Goal: Task Accomplishment & Management: Complete application form

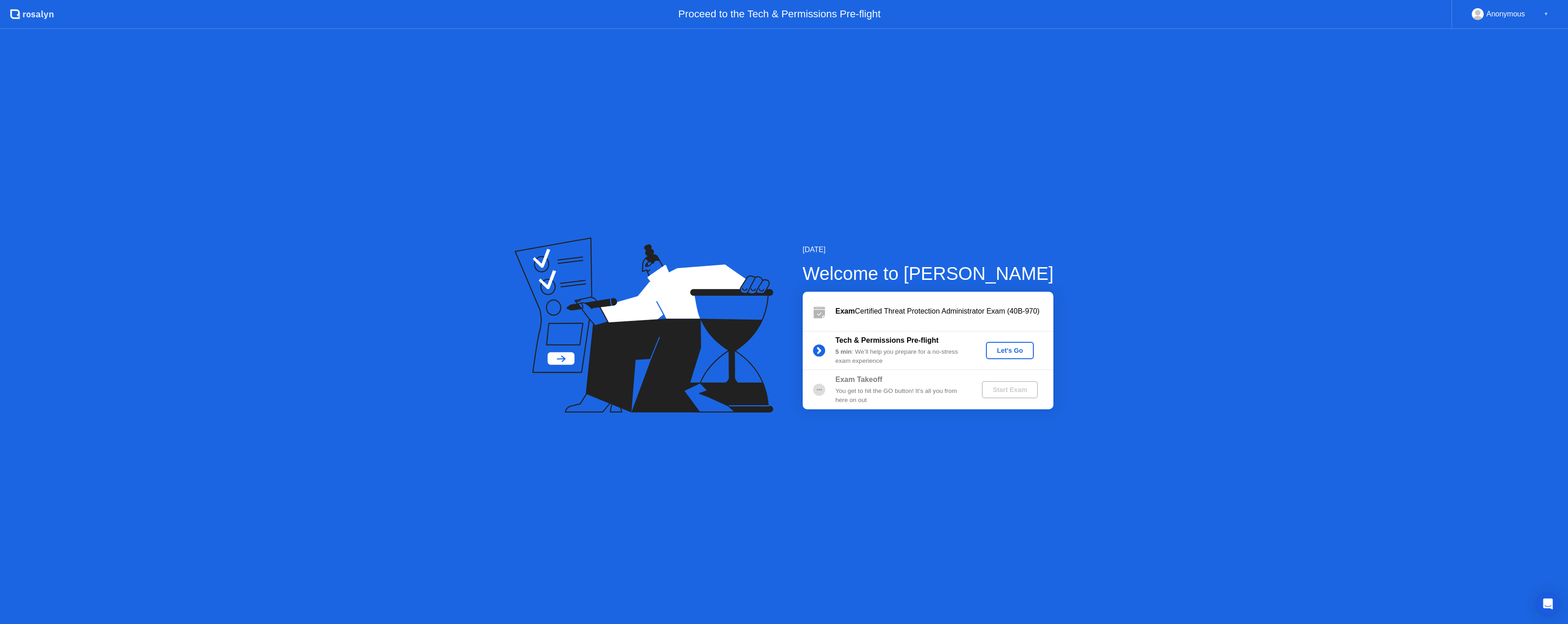
click at [1001, 349] on div "Let's Go" at bounding box center [1010, 349] width 41 height 7
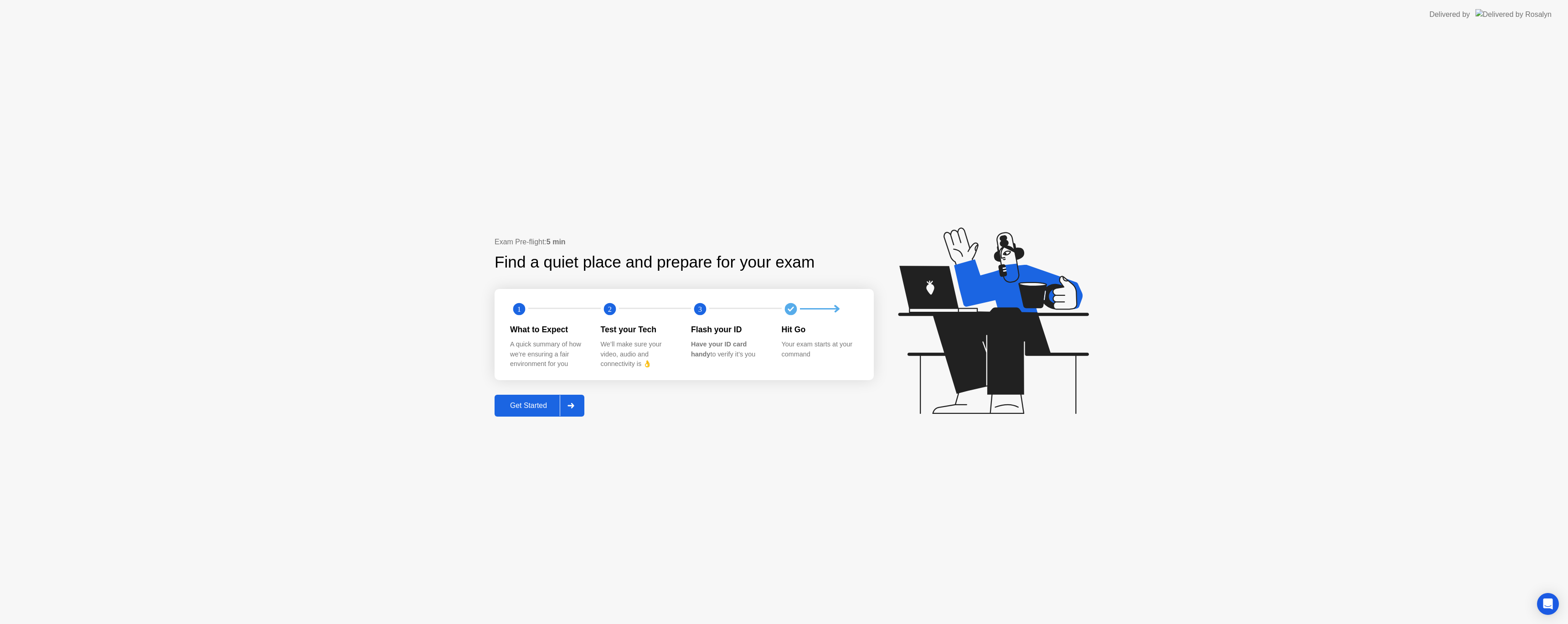
click at [543, 406] on div "Get Started" at bounding box center [528, 405] width 62 height 8
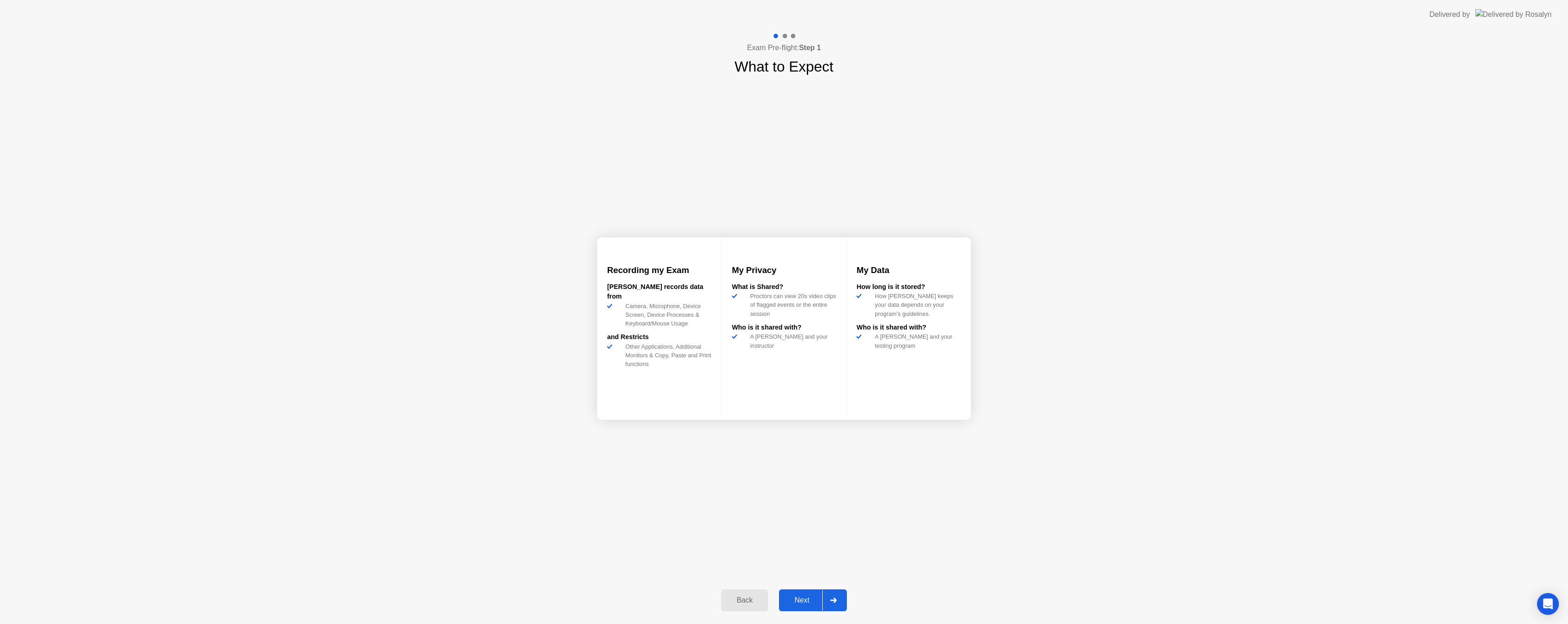
click at [805, 599] on div "Next" at bounding box center [802, 600] width 41 height 8
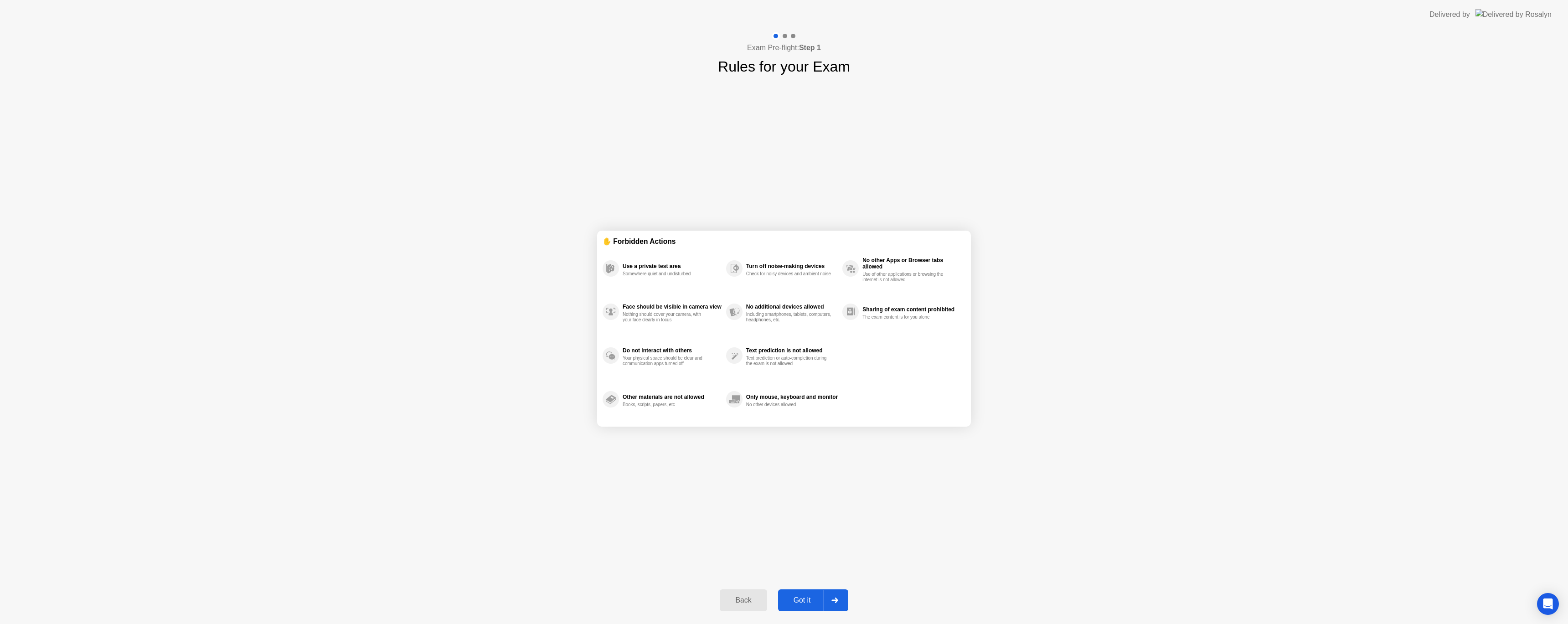
click at [808, 601] on div "Got it" at bounding box center [803, 600] width 43 height 8
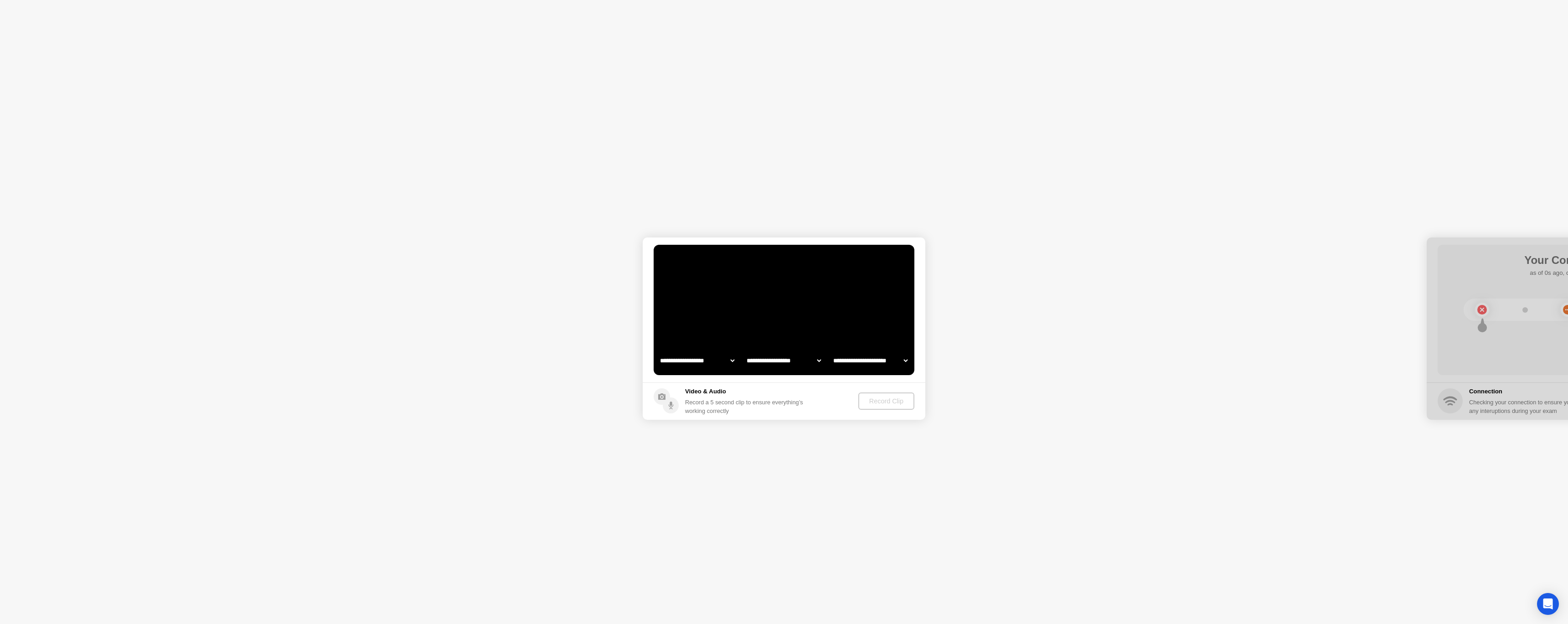
select select "**********"
select select "*******"
click at [894, 402] on div "Record Clip" at bounding box center [886, 400] width 49 height 7
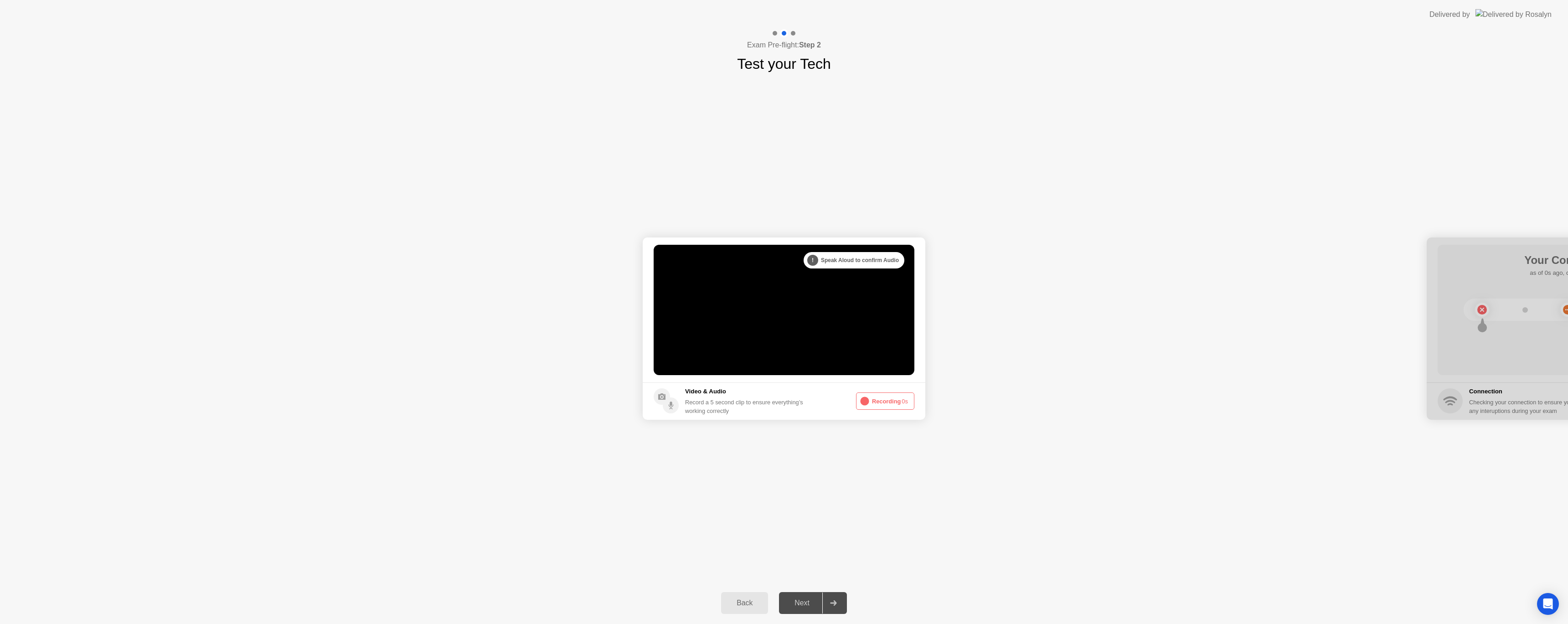
drag, startPoint x: 1519, startPoint y: 241, endPoint x: 1354, endPoint y: 218, distance: 166.6
click at [1354, 218] on div "**********" at bounding box center [784, 328] width 1568 height 507
click at [842, 404] on div "Replay Clip" at bounding box center [837, 400] width 59 height 7
click at [1547, 604] on icon "Open Intercom Messenger" at bounding box center [1547, 604] width 11 height 12
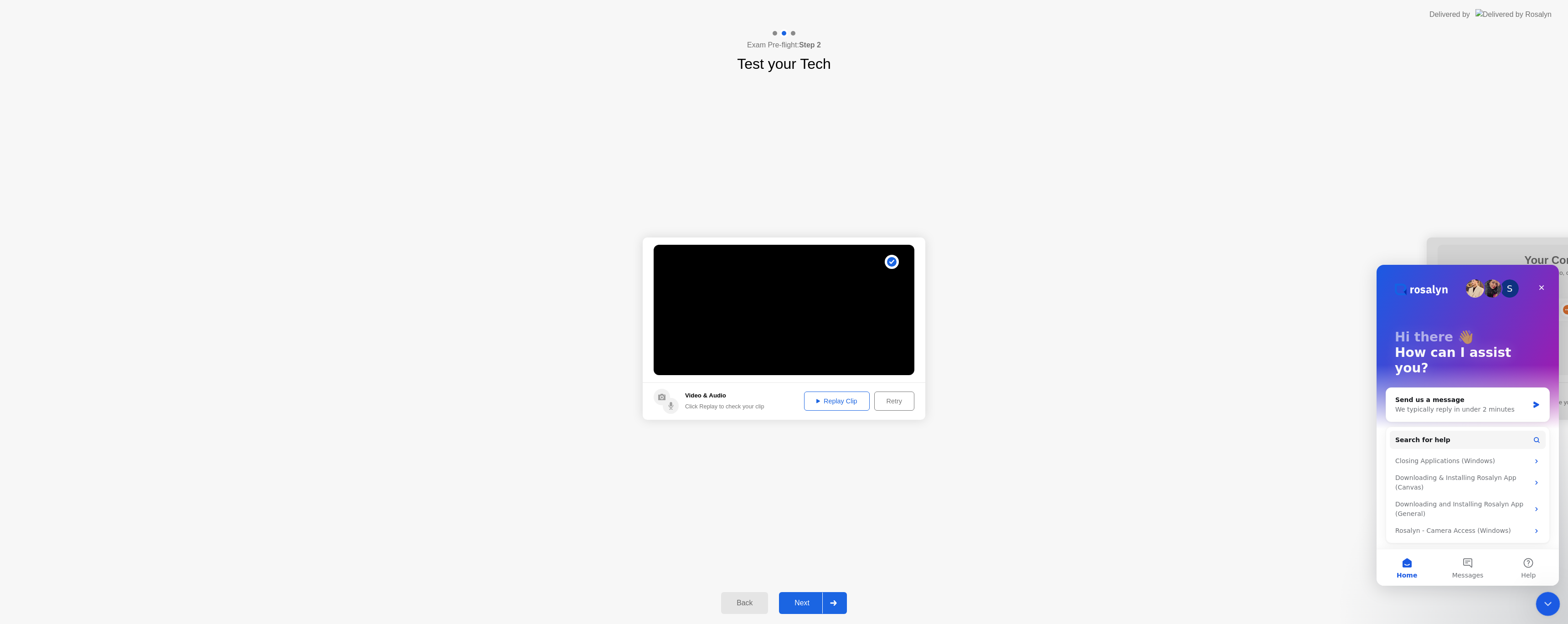
click at [1547, 604] on icon "Close Intercom Messenger" at bounding box center [1546, 603] width 7 height 4
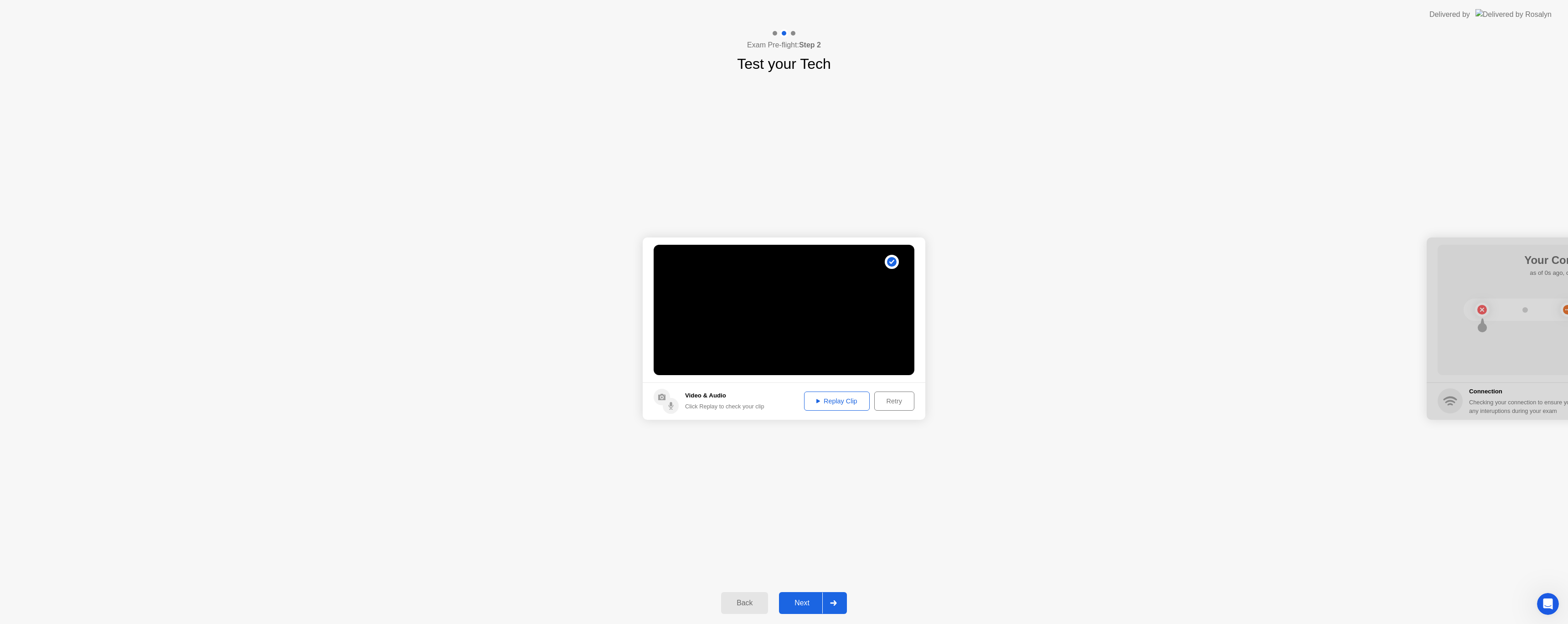
click at [806, 602] on div "Next" at bounding box center [802, 603] width 41 height 8
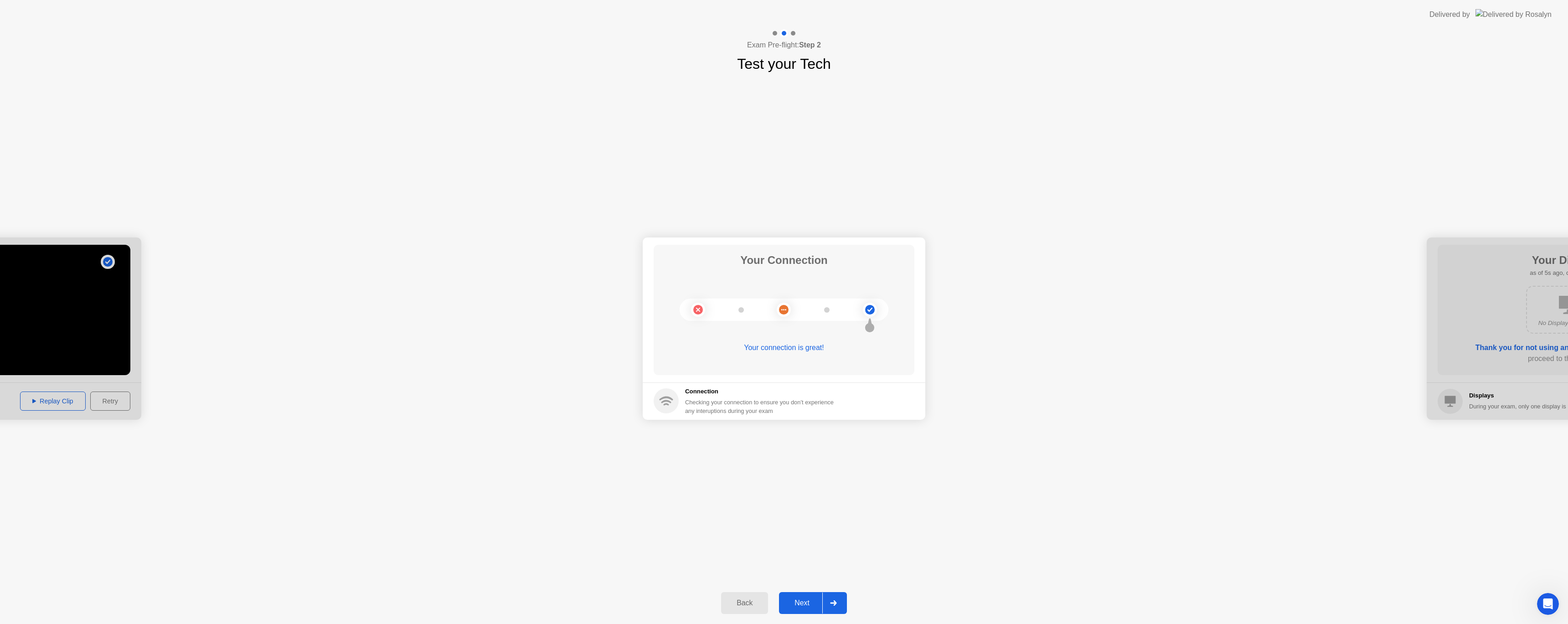
click at [803, 604] on div "Next" at bounding box center [802, 603] width 41 height 8
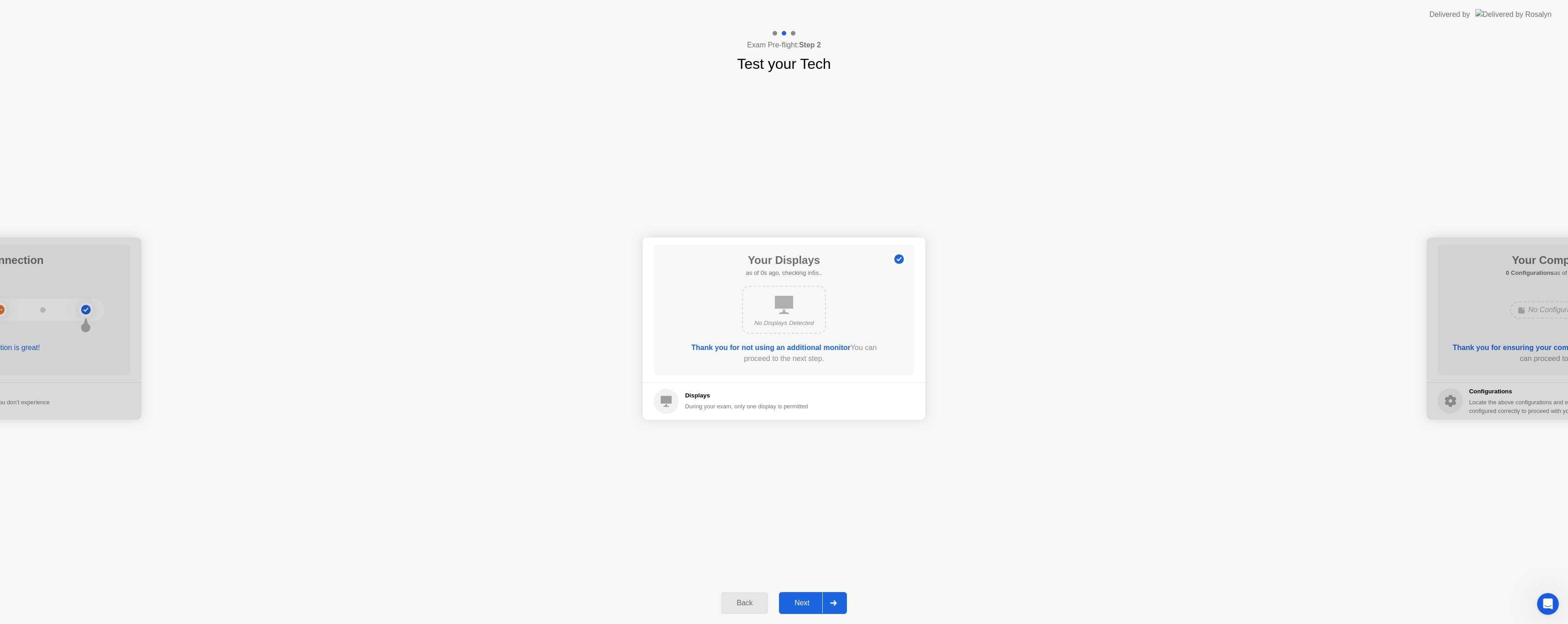
click at [803, 604] on div "Next" at bounding box center [802, 603] width 41 height 8
click at [805, 605] on div "Next" at bounding box center [802, 603] width 41 height 8
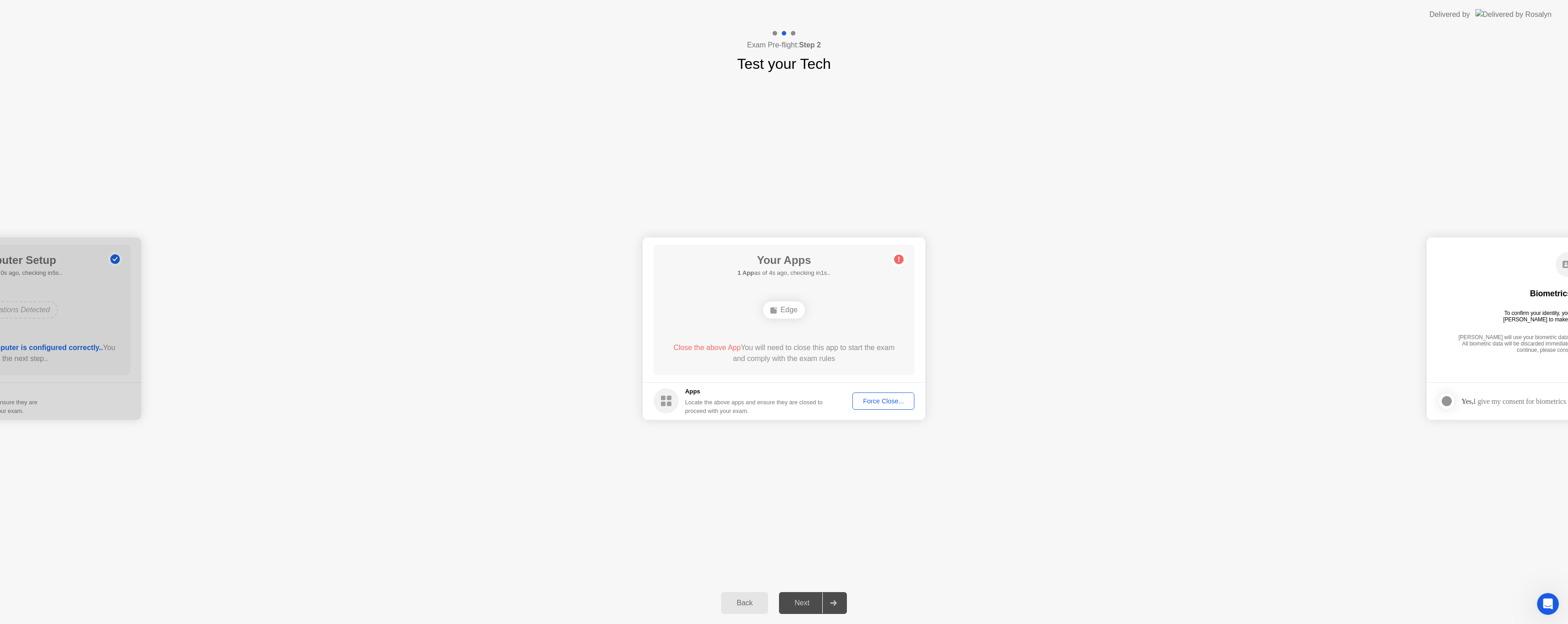
click at [908, 461] on div "**********" at bounding box center [784, 328] width 1568 height 507
click at [888, 403] on div "Force Close..." at bounding box center [882, 400] width 56 height 7
click at [892, 399] on div "Force Close..." at bounding box center [882, 400] width 56 height 7
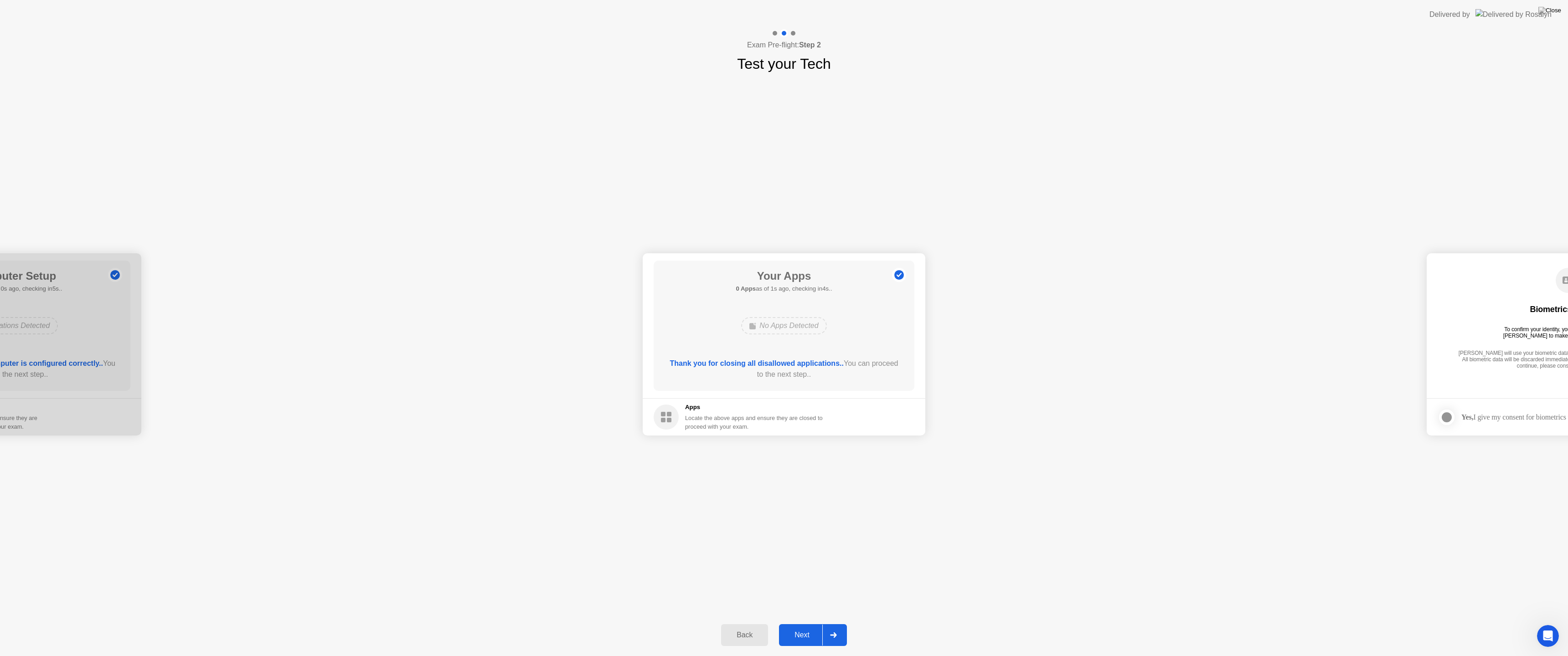
click at [801, 623] on div "Next" at bounding box center [802, 635] width 41 height 8
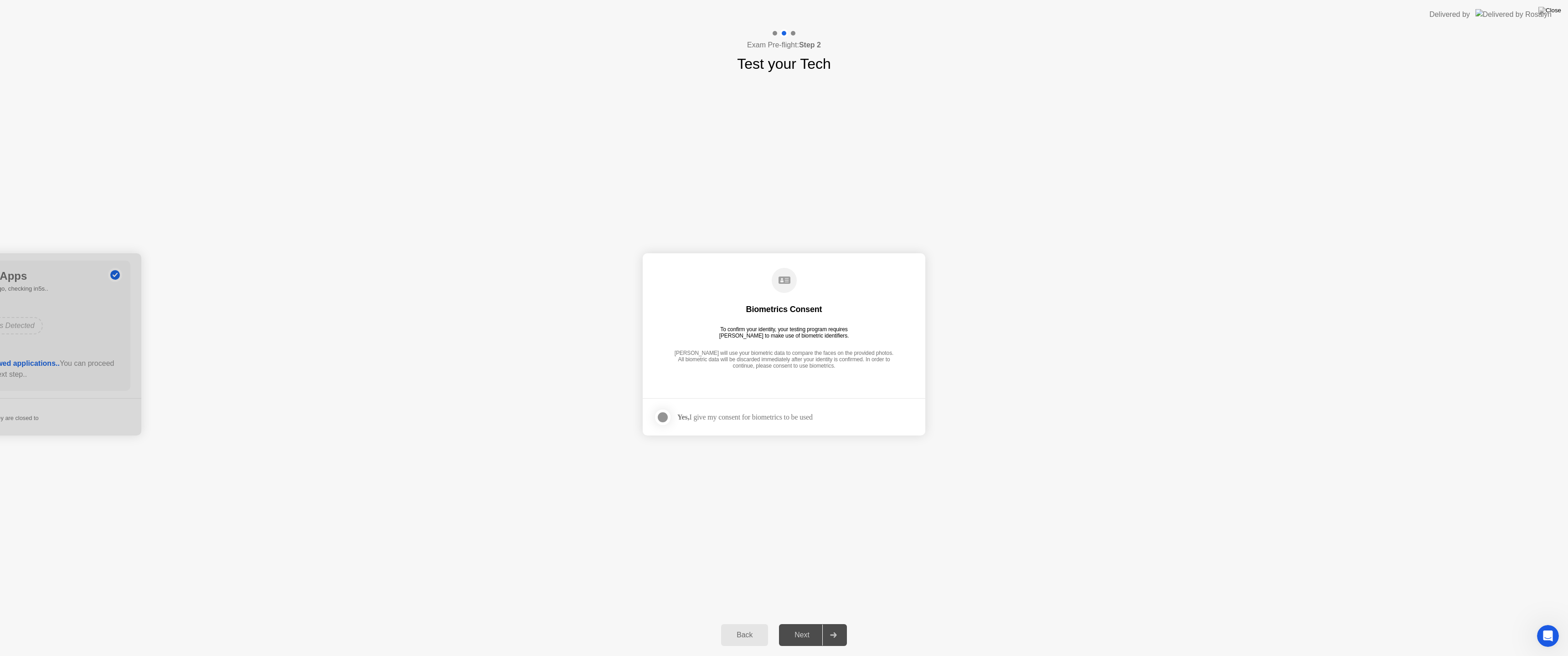
click at [663, 416] on div at bounding box center [662, 417] width 11 height 11
click at [803, 623] on div "Next" at bounding box center [802, 635] width 41 height 8
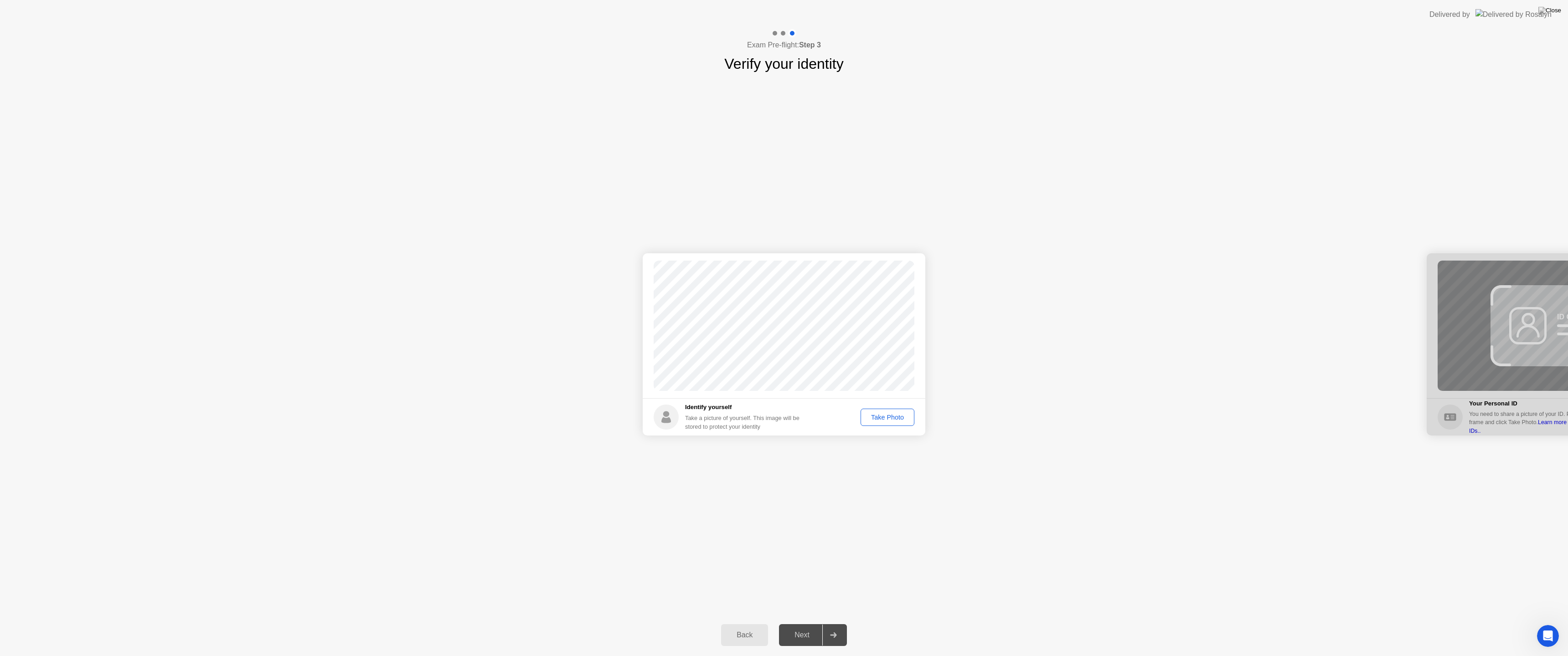
click at [887, 416] on div "Take Photo" at bounding box center [887, 417] width 48 height 7
click at [803, 623] on div "Next" at bounding box center [802, 635] width 41 height 8
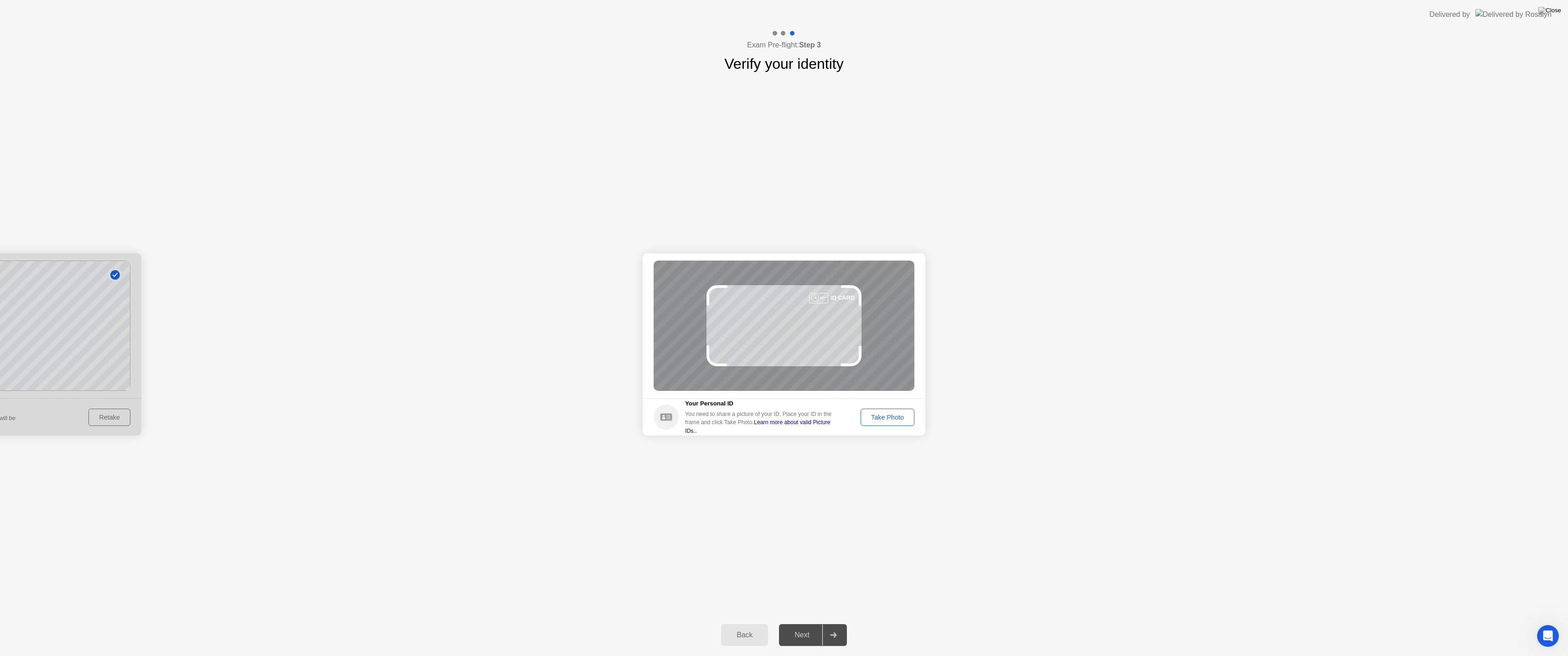
click at [897, 416] on div "Take Photo" at bounding box center [887, 417] width 48 height 7
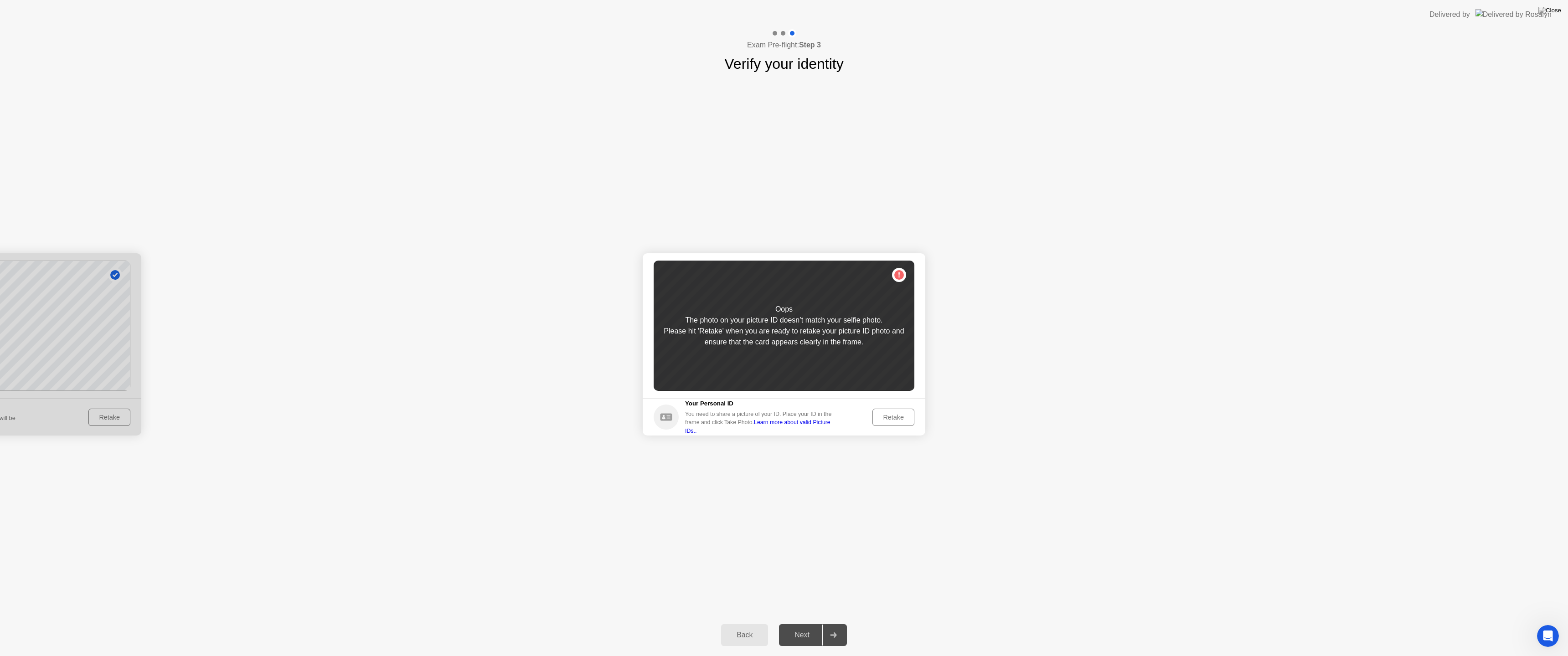
click at [898, 418] on div "Retake" at bounding box center [893, 417] width 35 height 7
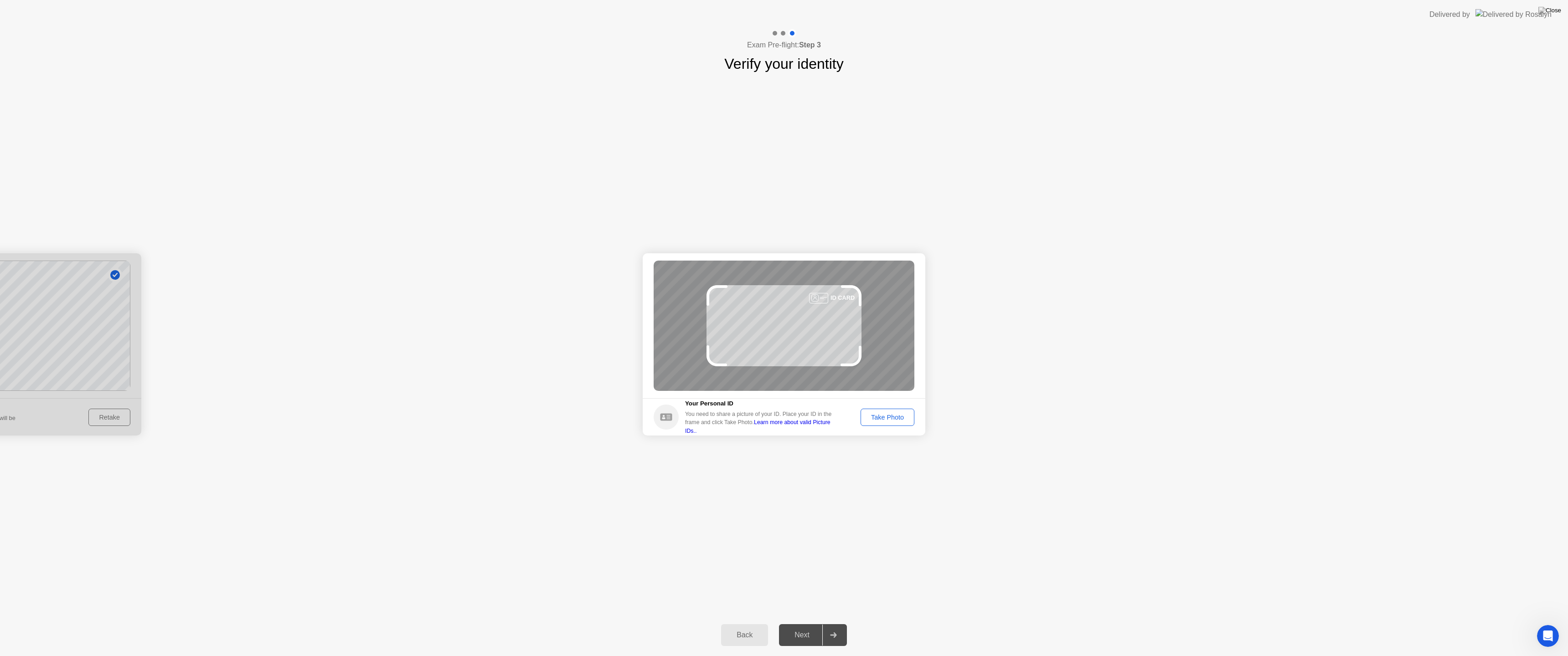
click at [899, 419] on div "Take Photo" at bounding box center [887, 417] width 48 height 7
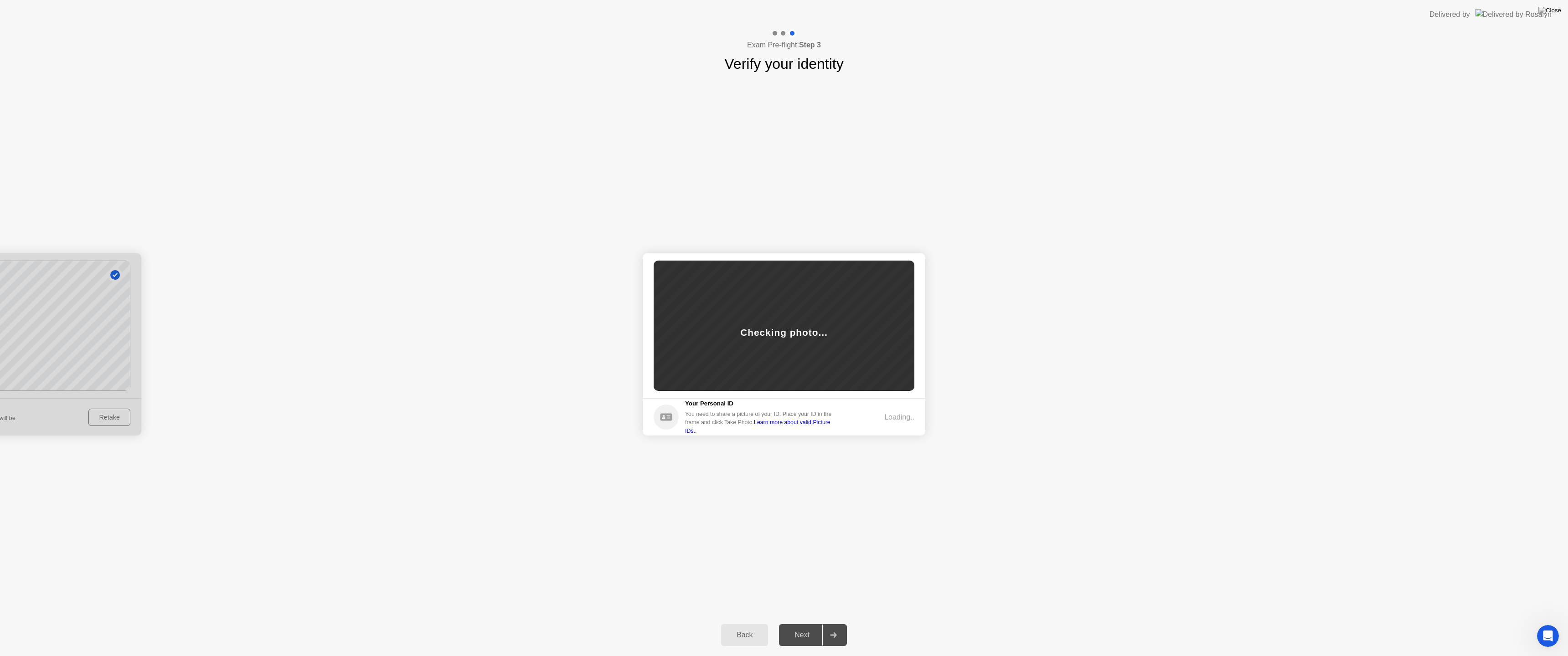
click at [831, 426] on link "Learn more about valid Picture IDs.." at bounding box center [757, 425] width 145 height 15
click at [743, 623] on div "Back" at bounding box center [744, 635] width 42 height 8
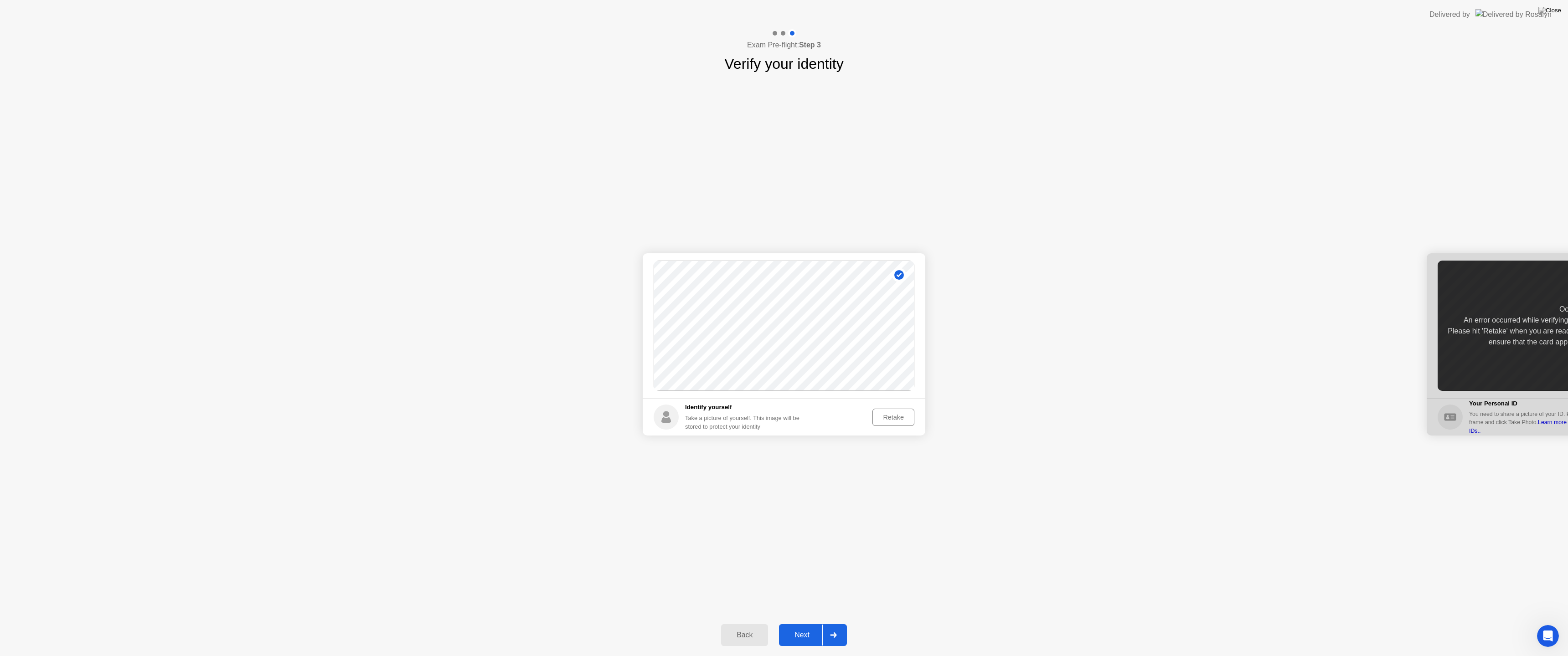
click at [890, 417] on div "Retake" at bounding box center [893, 417] width 35 height 7
click at [890, 417] on div "Take Photo" at bounding box center [887, 417] width 48 height 7
click at [803, 623] on div "Next" at bounding box center [802, 635] width 41 height 8
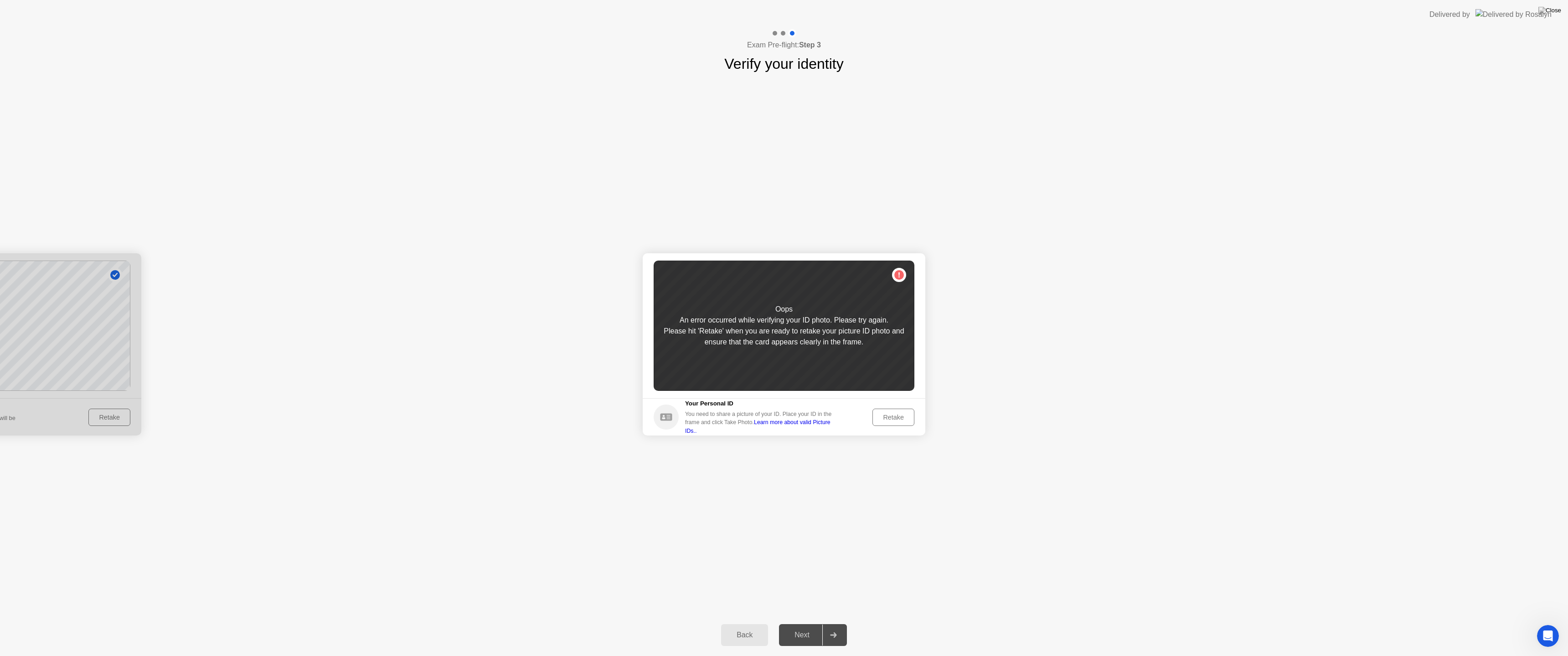
click at [904, 423] on button "Retake" at bounding box center [893, 418] width 42 height 18
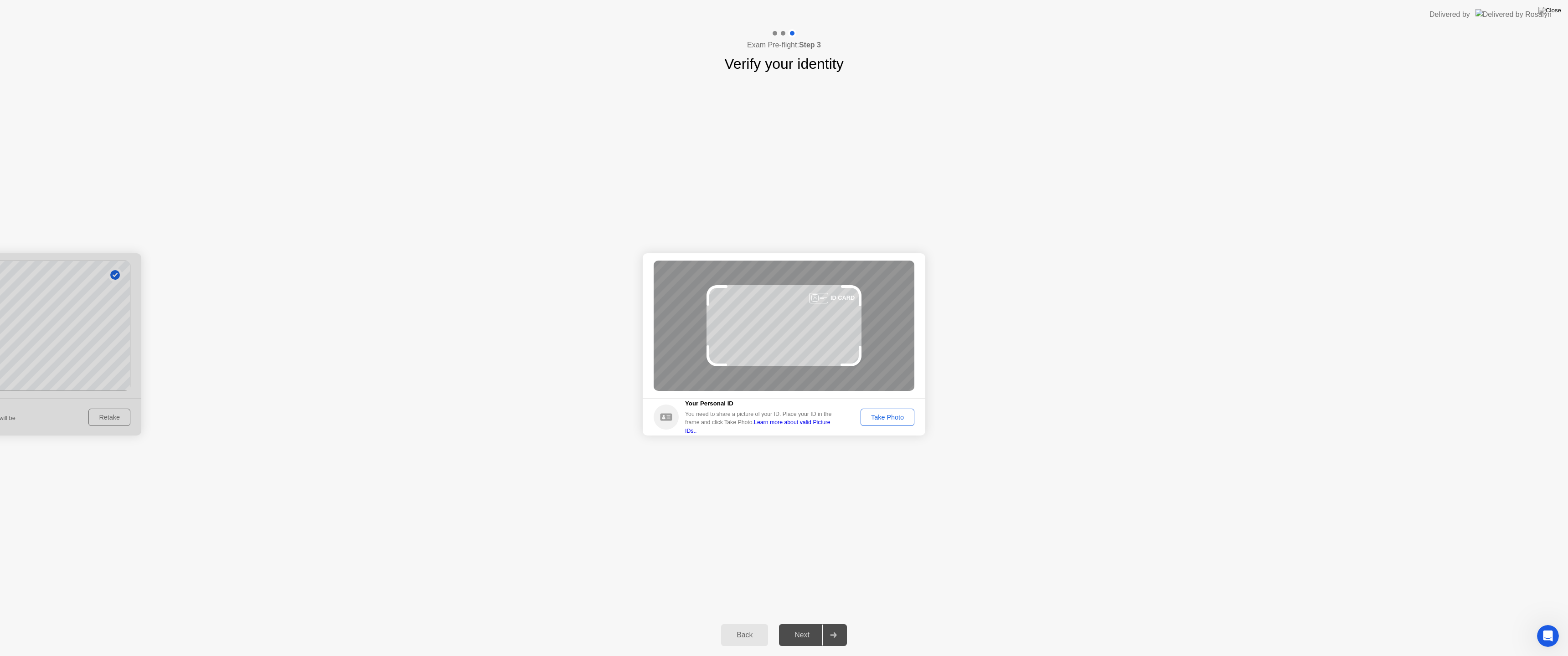
click at [905, 426] on footer "Your Personal ID You need to share a picture of your ID. Place your ID in the f…" at bounding box center [784, 417] width 282 height 37
click at [898, 420] on div "Take Photo" at bounding box center [887, 417] width 48 height 7
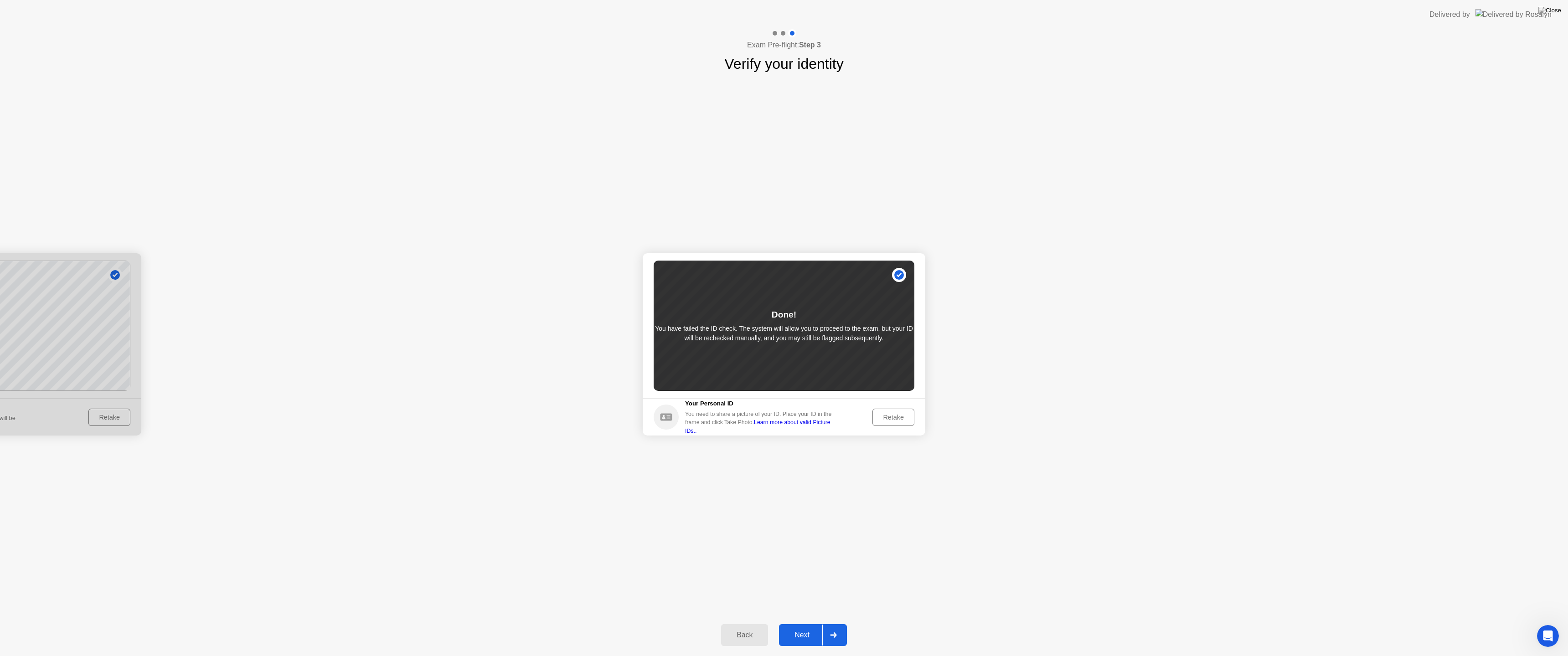
click at [801, 623] on div "Next" at bounding box center [802, 635] width 41 height 8
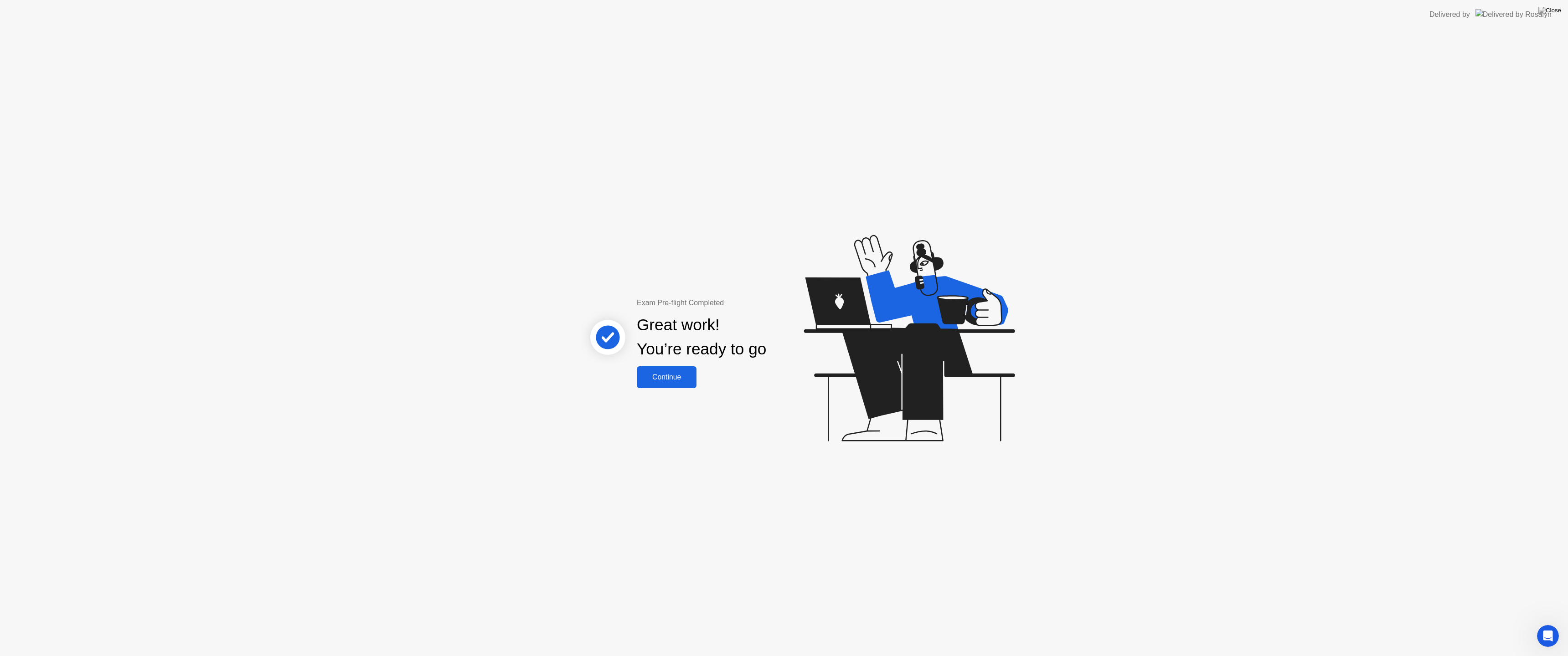
click at [667, 379] on div "Continue" at bounding box center [666, 377] width 55 height 8
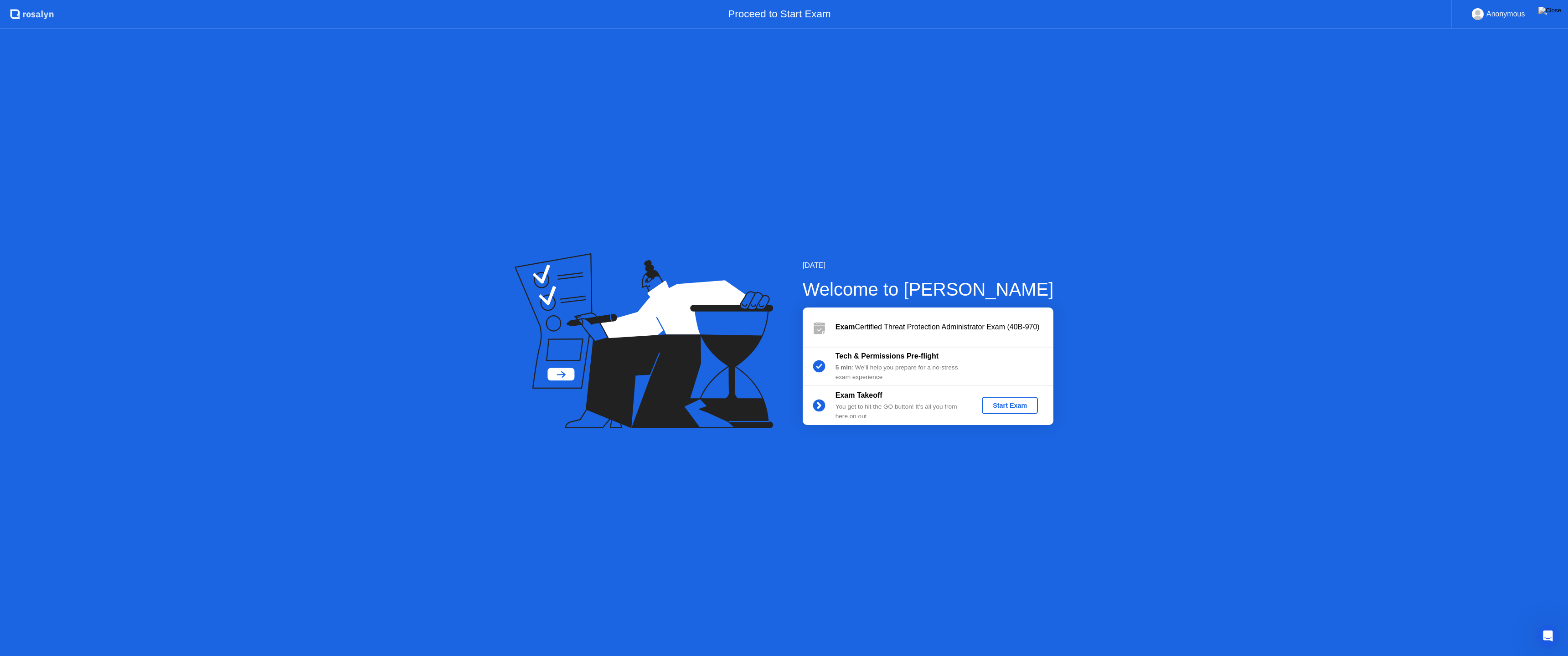
click at [1014, 405] on div "Start Exam" at bounding box center [1010, 405] width 49 height 7
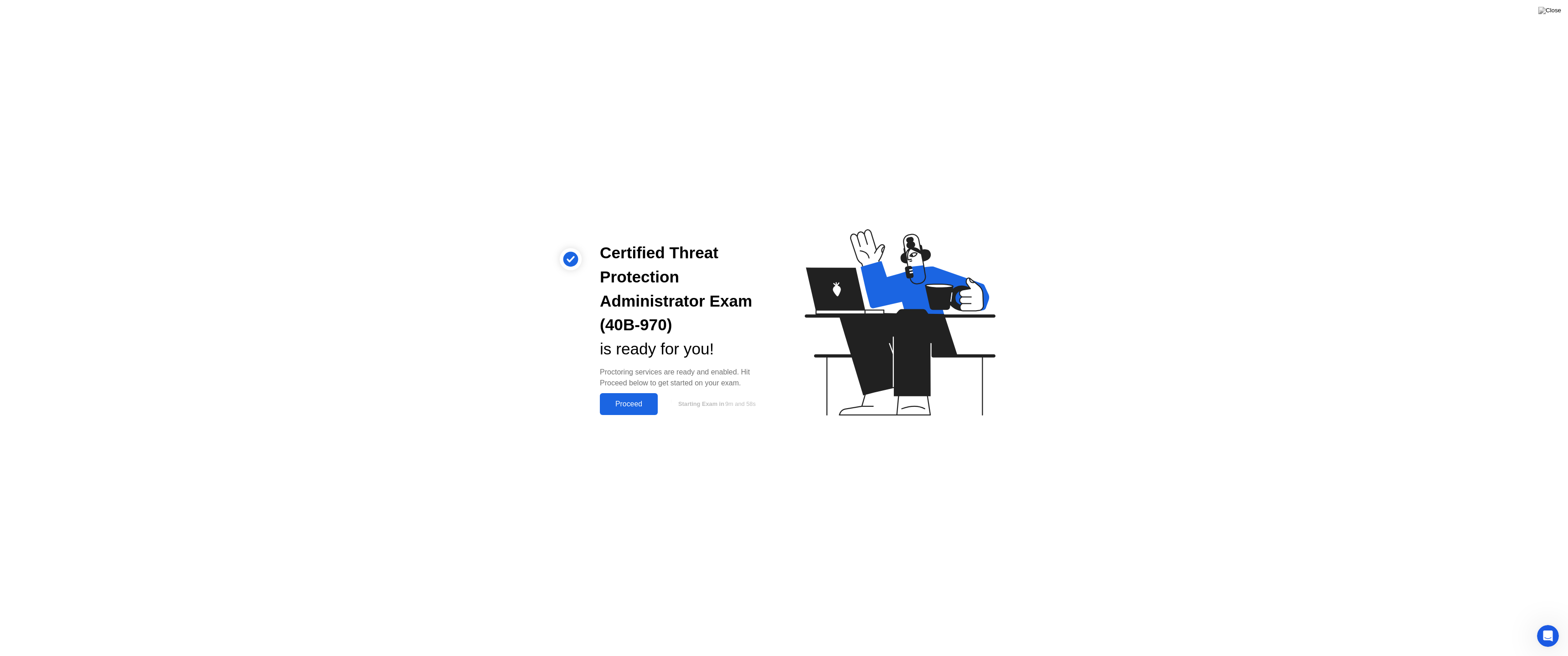
click at [632, 404] on div "Proceed" at bounding box center [629, 404] width 53 height 8
